Goal: Information Seeking & Learning: Learn about a topic

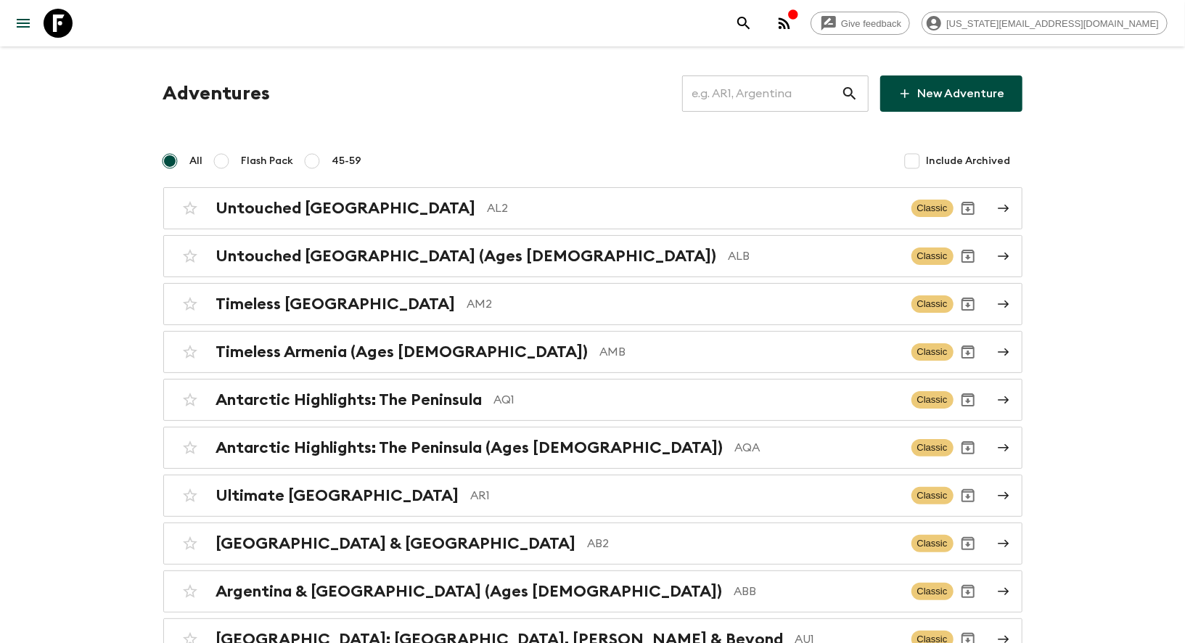
click at [741, 93] on input "text" at bounding box center [761, 93] width 159 height 41
paste input "IT6_[DATE]"
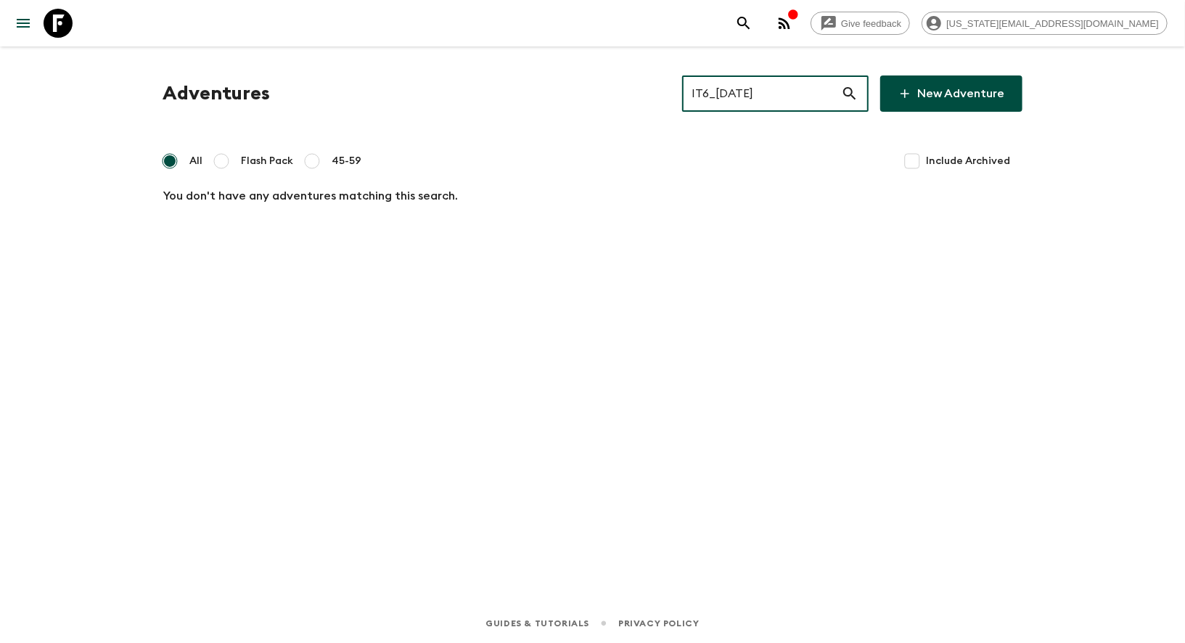
drag, startPoint x: 741, startPoint y: 93, endPoint x: 934, endPoint y: 88, distance: 193.0
click at [934, 88] on div "IT6_[DATE] ​ New Adventure" at bounding box center [852, 93] width 340 height 36
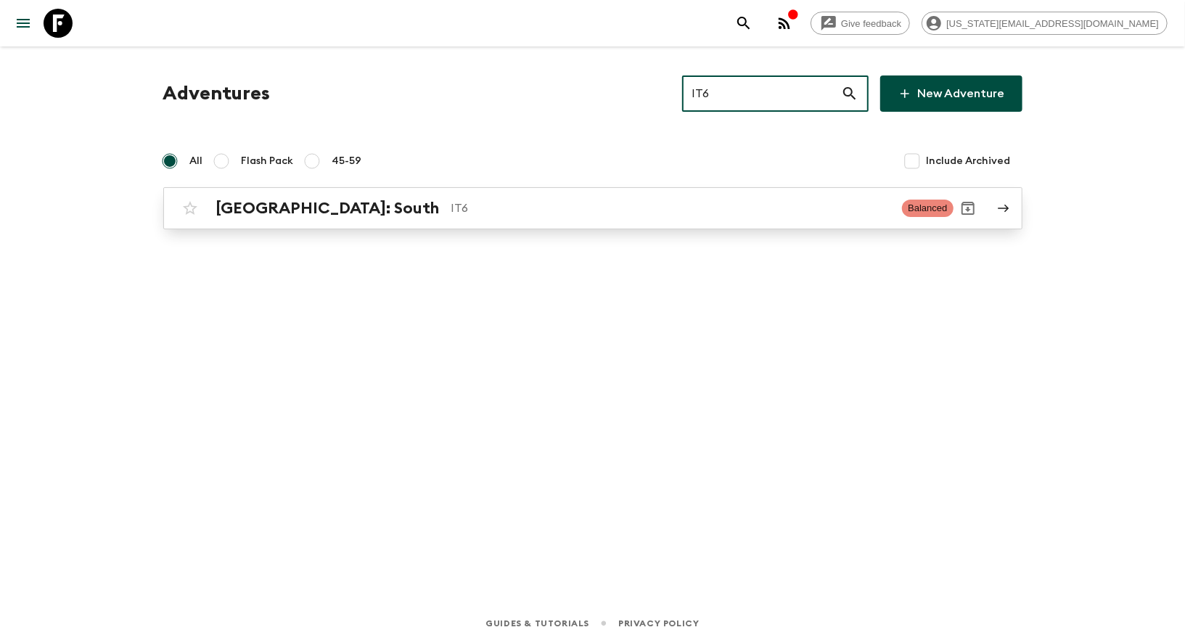
type input "IT6"
click at [627, 197] on div "[GEOGRAPHIC_DATA]: South IT6 Balanced" at bounding box center [565, 208] width 778 height 29
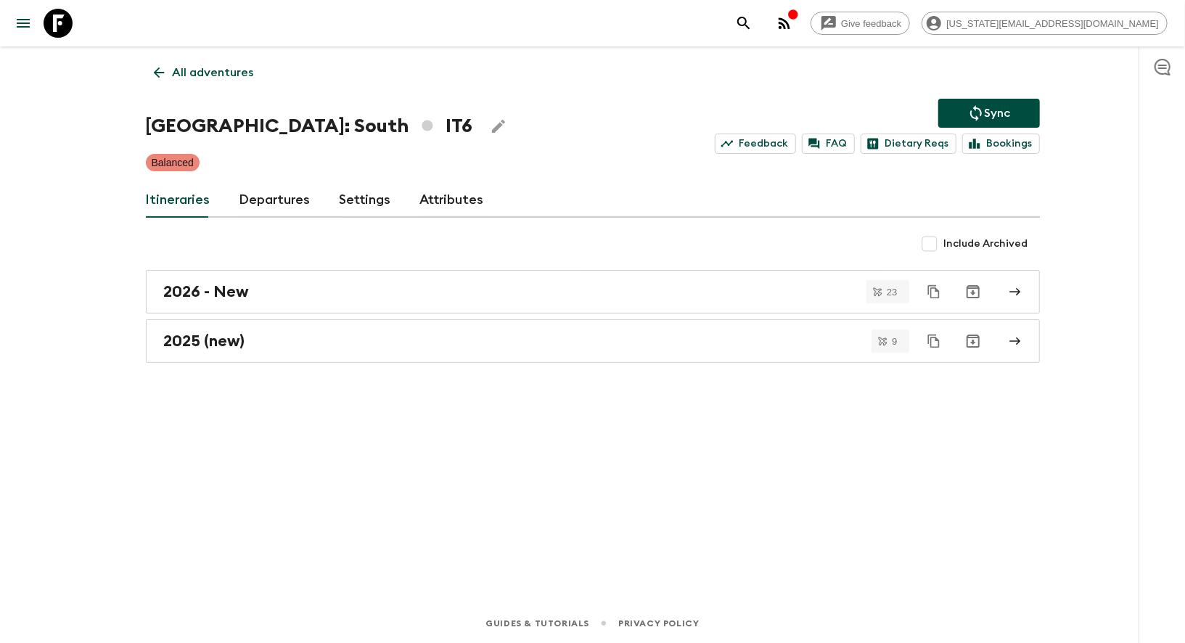
click at [430, 373] on div "All adventures [GEOGRAPHIC_DATA]: South IT6 Sync Feedback FAQ Dietary Reqs Book…" at bounding box center [592, 304] width 928 height 516
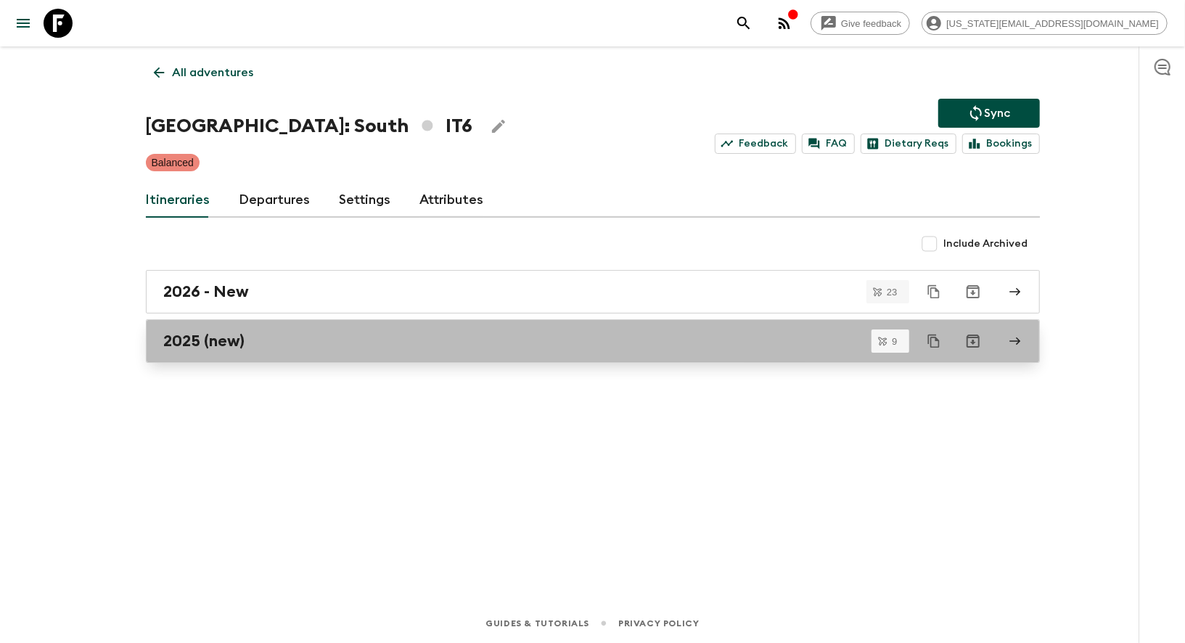
click at [207, 339] on h2 "2025 (new)" at bounding box center [204, 341] width 81 height 19
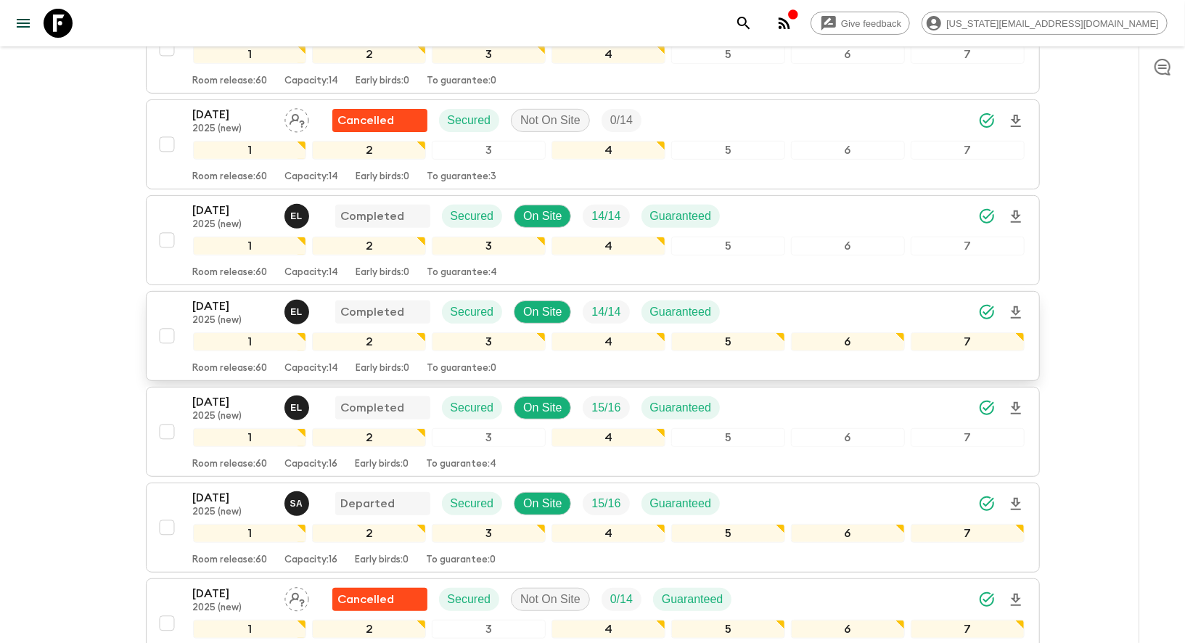
scroll to position [345, 0]
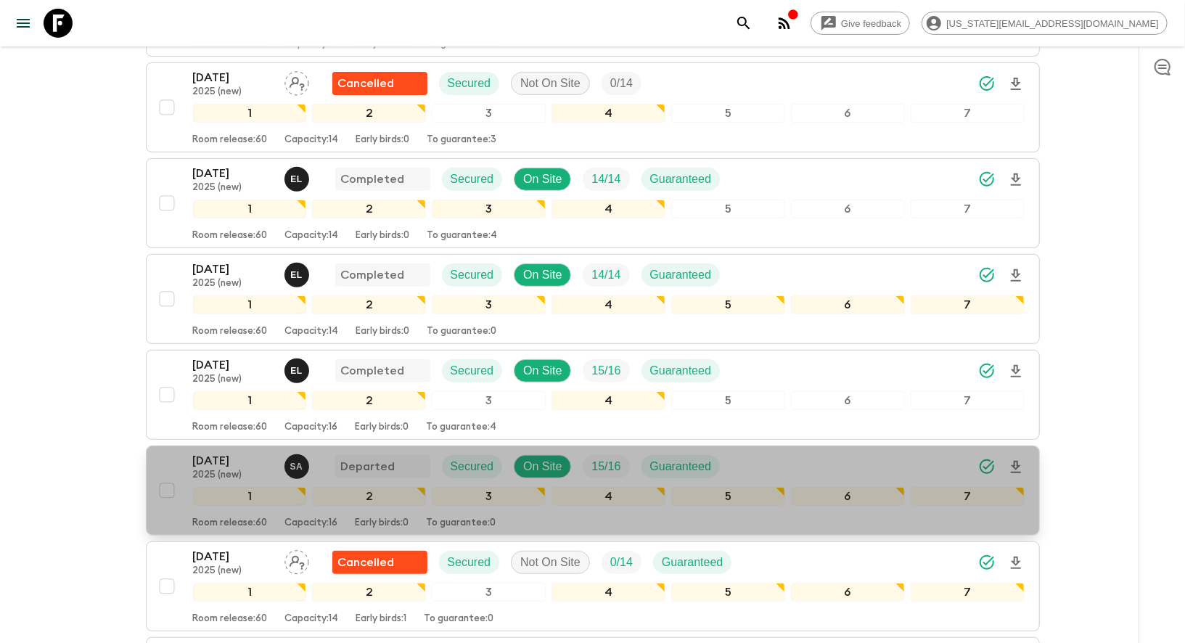
click at [165, 452] on div "[DATE] 2025 (new) S A Departed Secured On Site 15 / 16 Guaranteed 1 2 3 4 5 6 7…" at bounding box center [588, 490] width 872 height 77
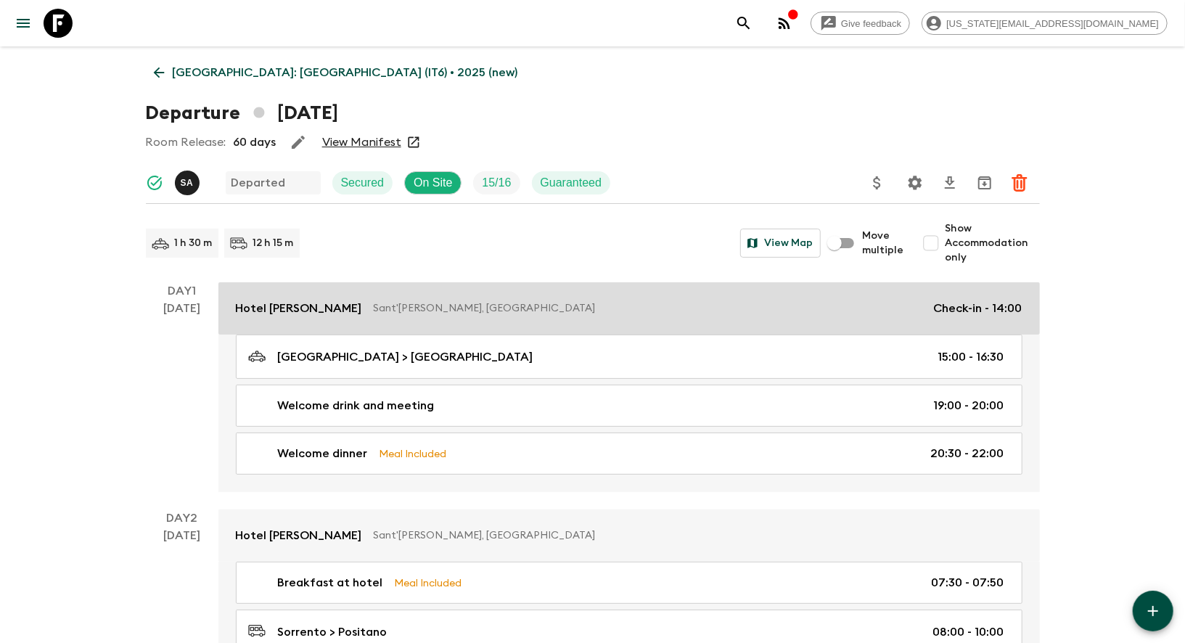
click at [287, 318] on link "Hotel [PERSON_NAME] Sant'[PERSON_NAME], [GEOGRAPHIC_DATA] Check-in - 14:00" at bounding box center [628, 308] width 821 height 52
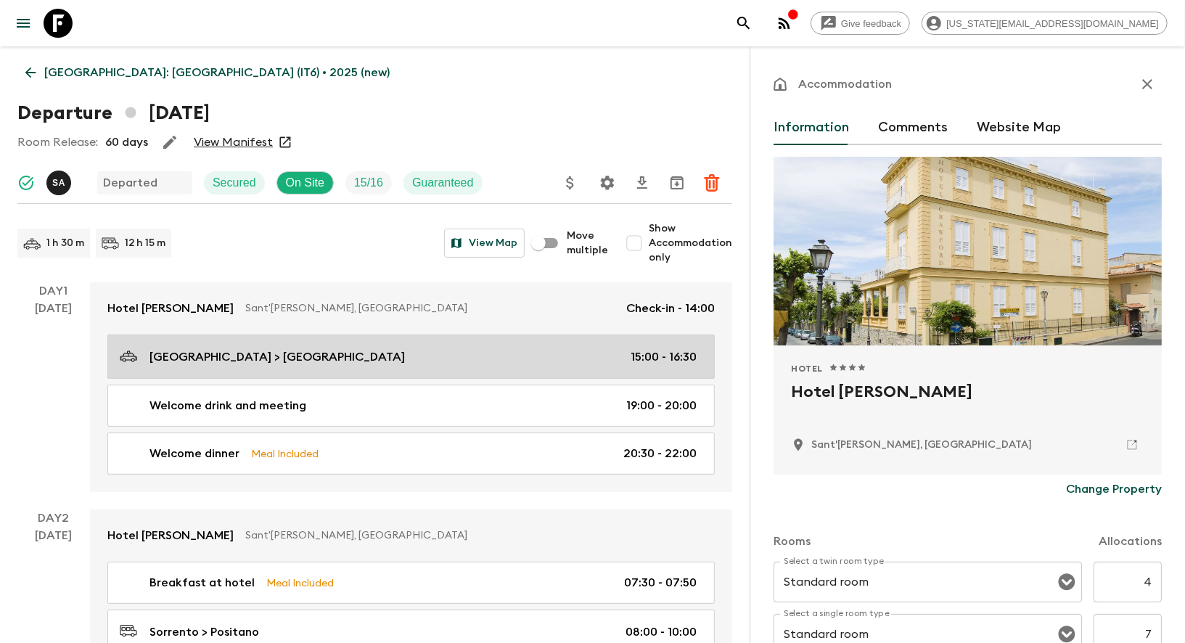
click at [216, 351] on p "[GEOGRAPHIC_DATA] > [GEOGRAPHIC_DATA]" at bounding box center [276, 356] width 255 height 17
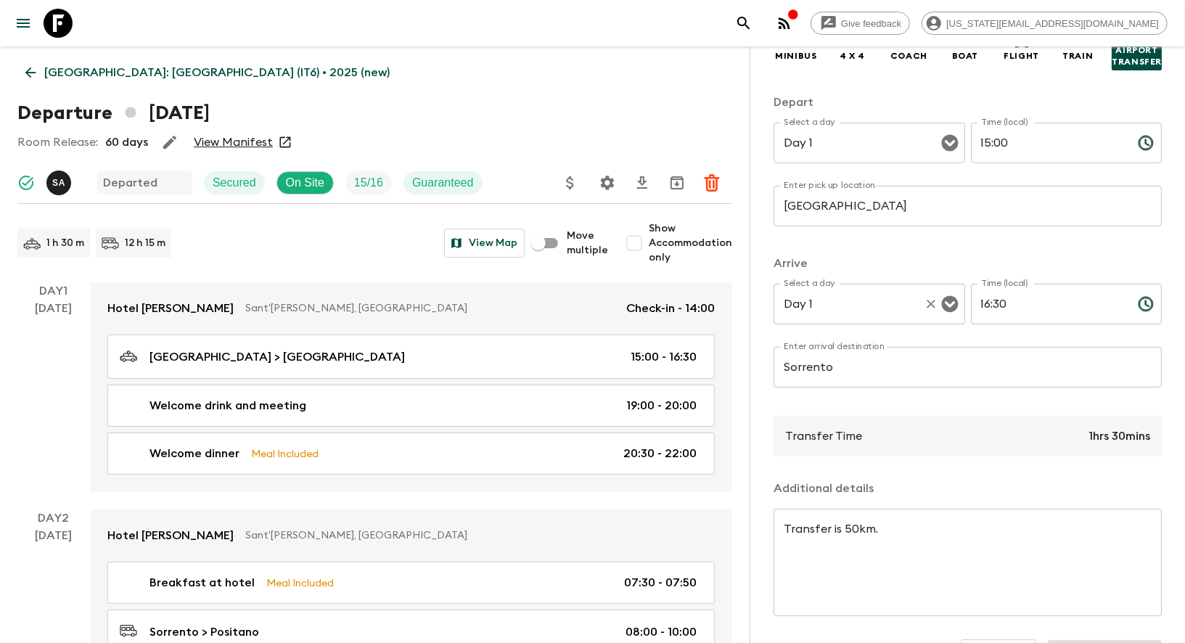
scroll to position [194, 0]
